Goal: Download file/media

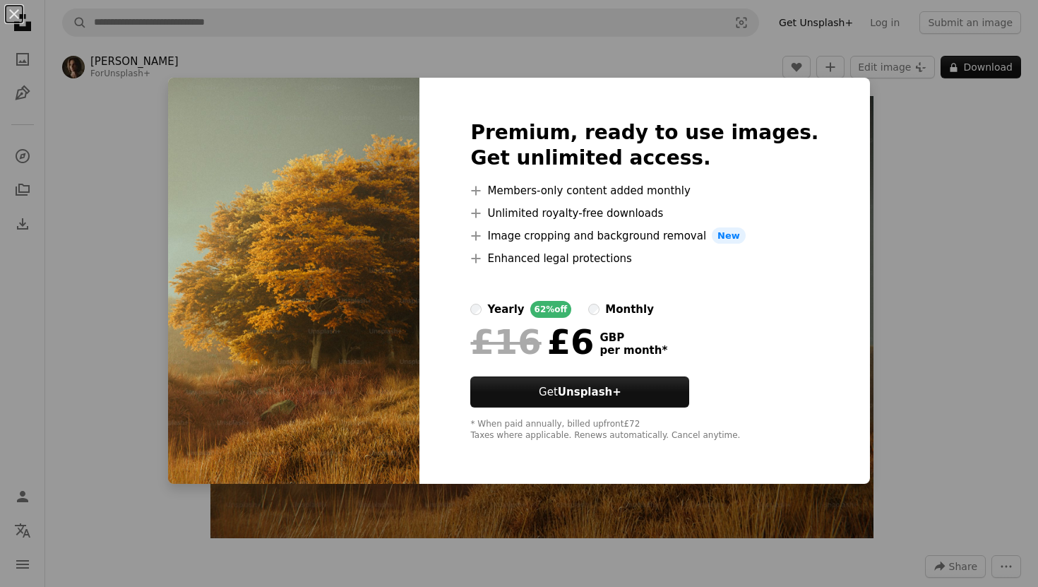
scroll to position [0, 309]
click at [913, 227] on div "An X shape Premium, ready to use images. Get unlimited access. A plus sign Memb…" at bounding box center [519, 293] width 1038 height 587
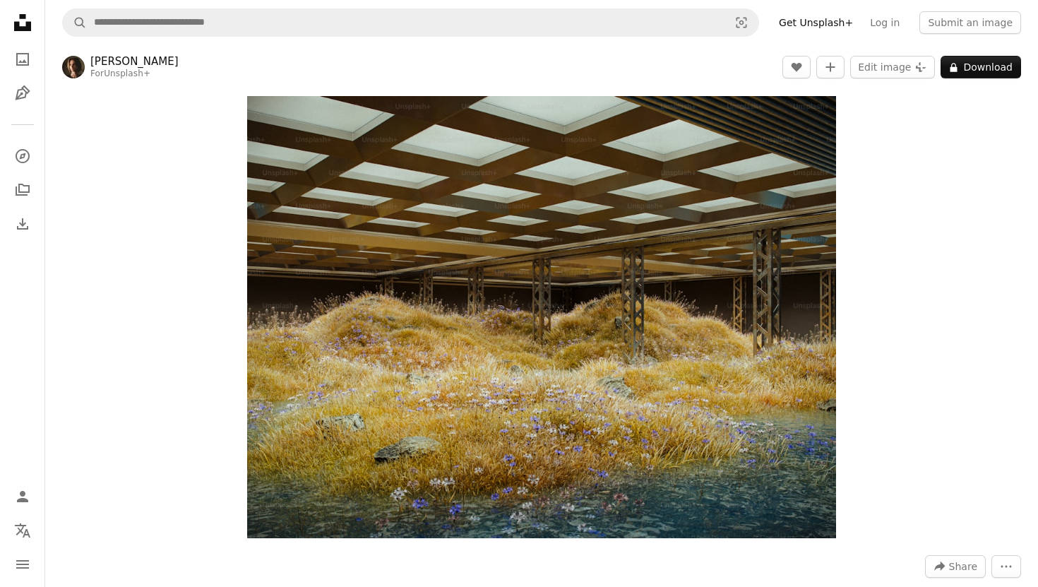
scroll to position [177, 0]
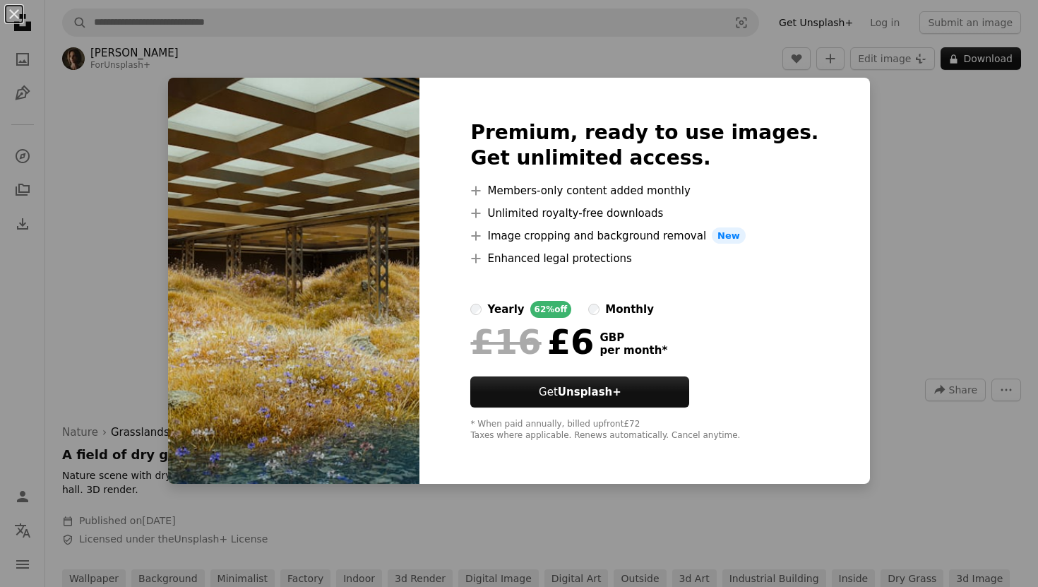
click at [886, 192] on div "An X shape Premium, ready to use images. Get unlimited access. A plus sign Memb…" at bounding box center [519, 293] width 1038 height 587
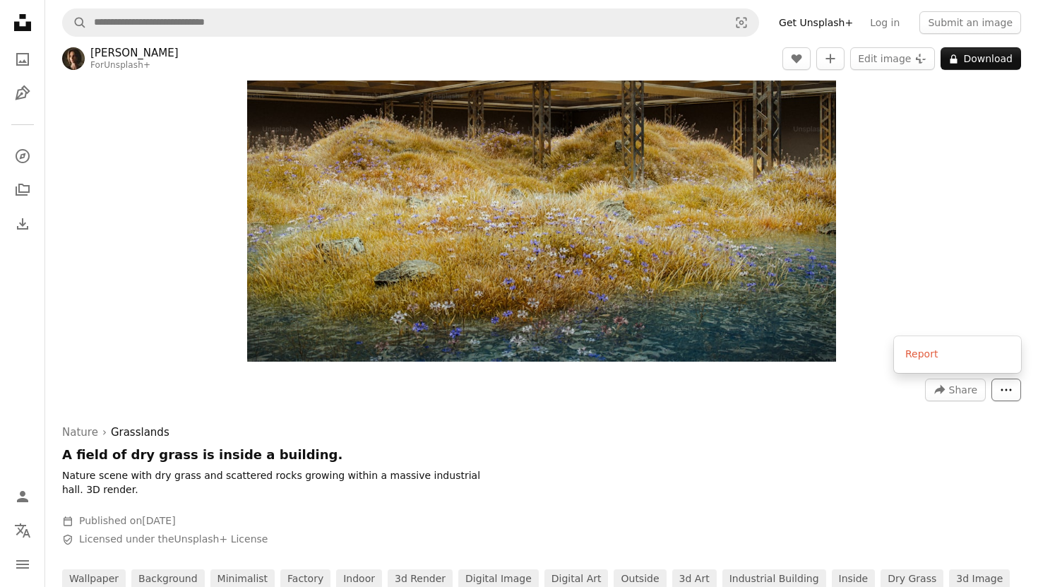
click at [1009, 394] on icon "More Actions" at bounding box center [1006, 390] width 13 height 13
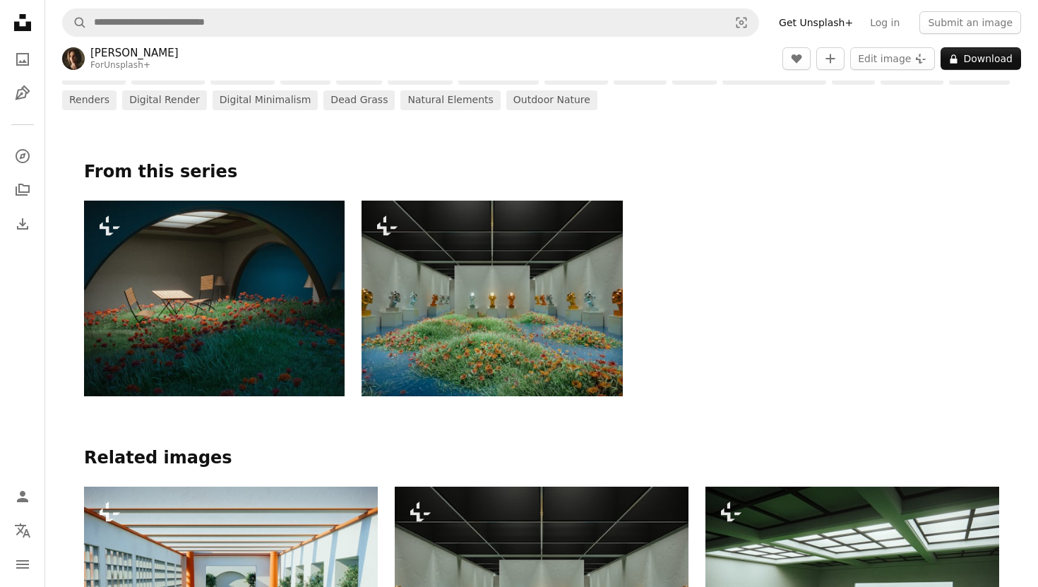
scroll to position [0, 0]
